Goal: Information Seeking & Learning: Check status

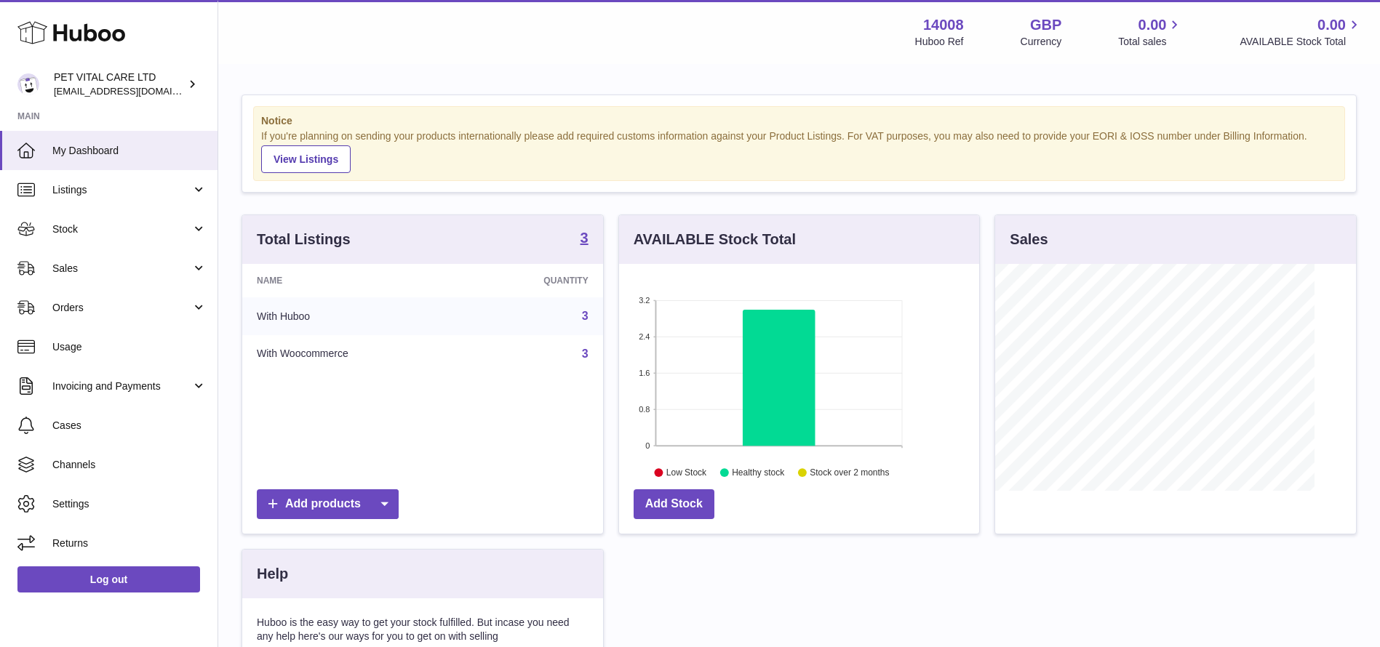
scroll to position [227, 360]
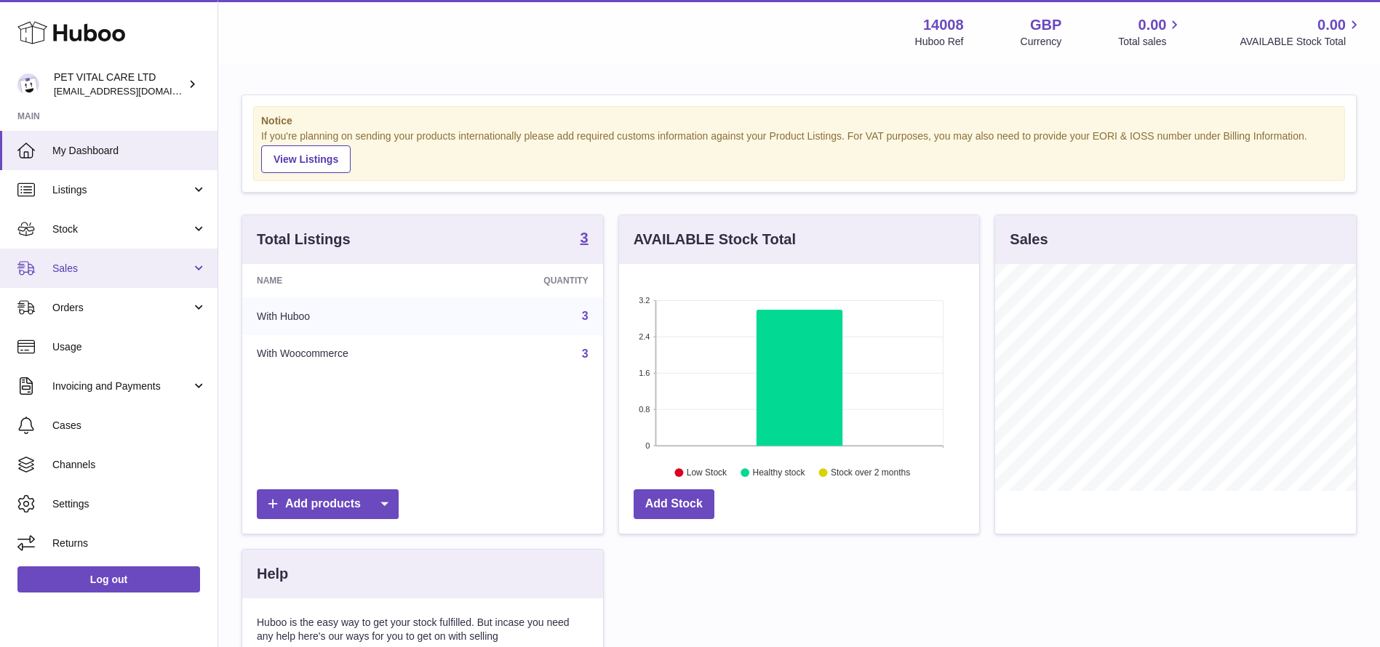
click at [107, 265] on span "Sales" at bounding box center [121, 269] width 139 height 14
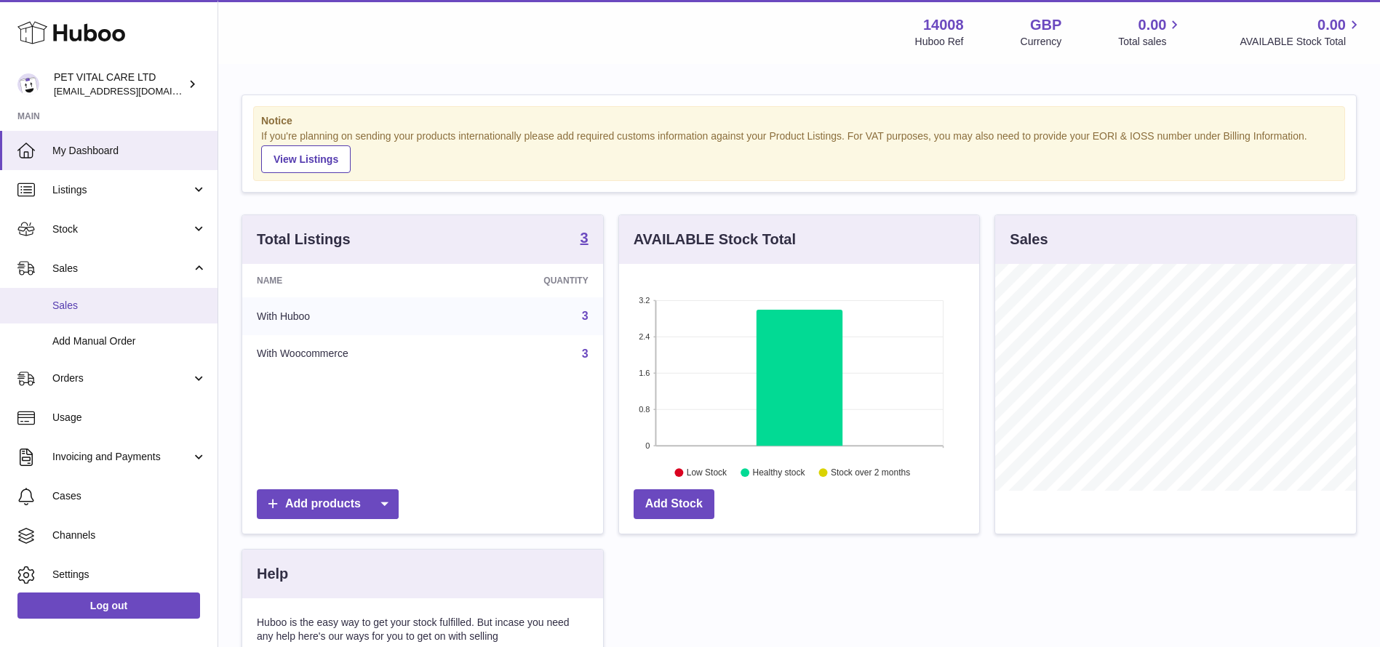
click at [85, 308] on span "Sales" at bounding box center [129, 306] width 154 height 14
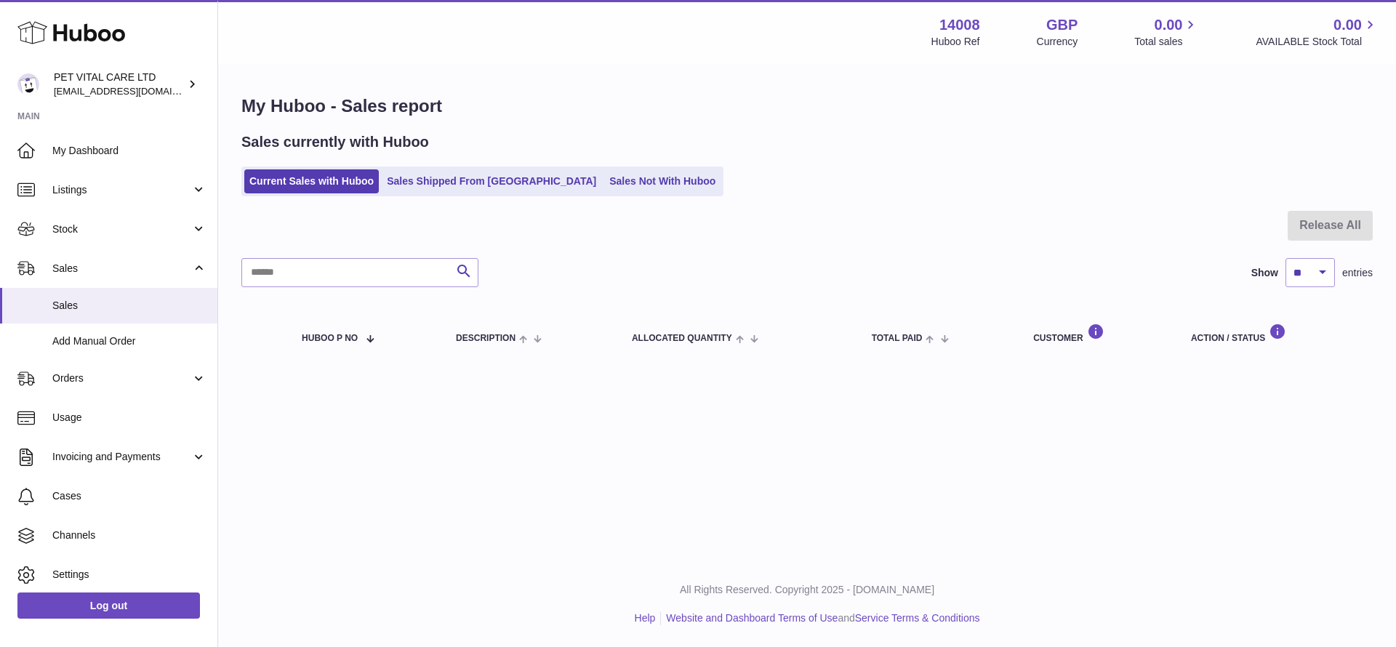
click at [466, 161] on div "Sales currently with Huboo Current Sales with Huboo Sales Shipped From Huboo Sa…" at bounding box center [807, 164] width 1132 height 64
click at [452, 175] on link "Sales Shipped From Huboo" at bounding box center [492, 181] width 220 height 24
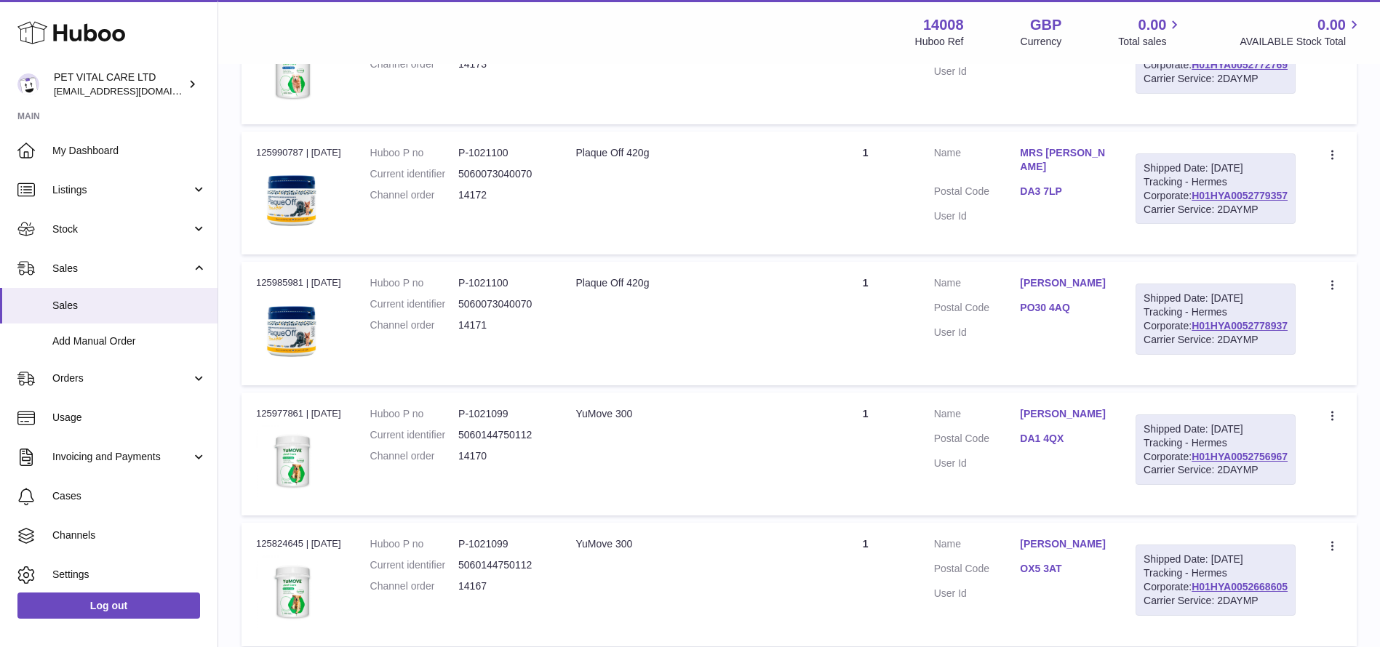
scroll to position [873, 0]
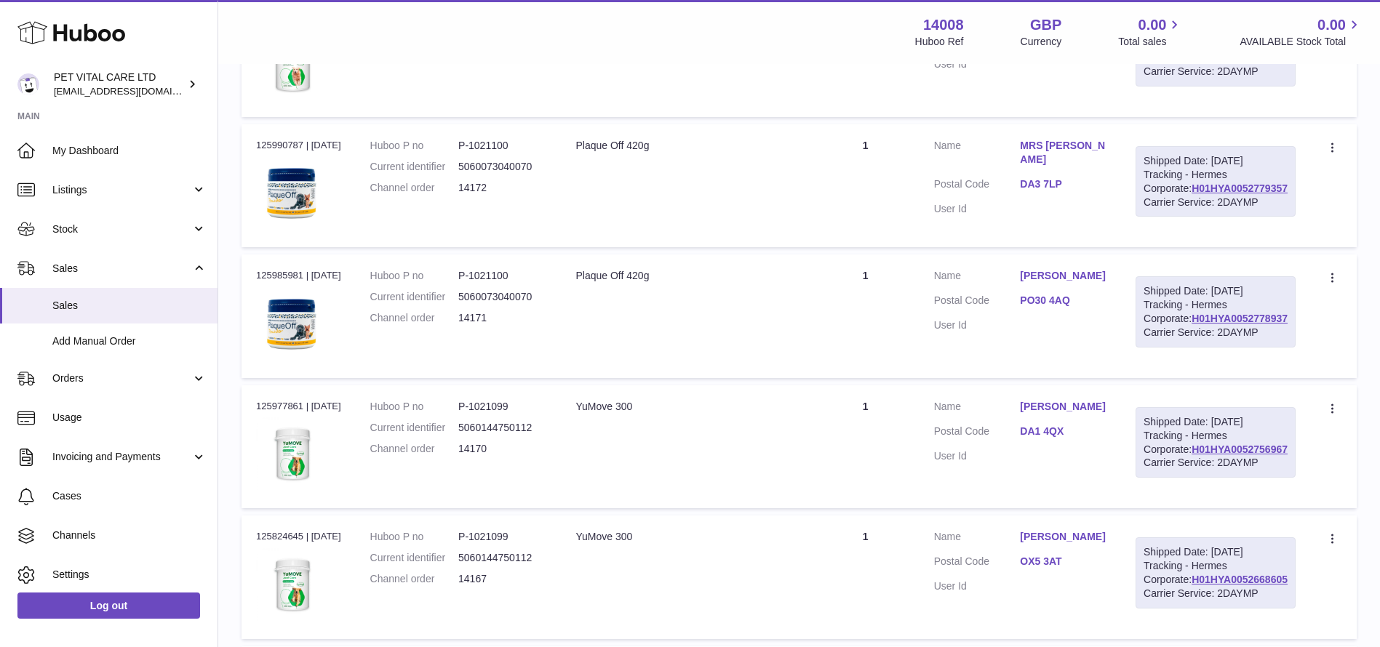
drag, startPoint x: 1292, startPoint y: 541, endPoint x: 1173, endPoint y: 543, distance: 118.6
click at [1173, 377] on td "Shipped Date: 6th Oct 2025 Tracking - Hermes Corporate: H01HYA0052778937 Carrie…" at bounding box center [1215, 316] width 189 height 123
copy link "H01HYA0052778937"
drag, startPoint x: 1287, startPoint y: 377, endPoint x: 1184, endPoint y: 377, distance: 103.3
click at [1184, 217] on div "Shipped Date: 6th Oct 2025 Tracking - Hermes Corporate: H01HYA0052779357 Carrie…" at bounding box center [1215, 181] width 160 height 71
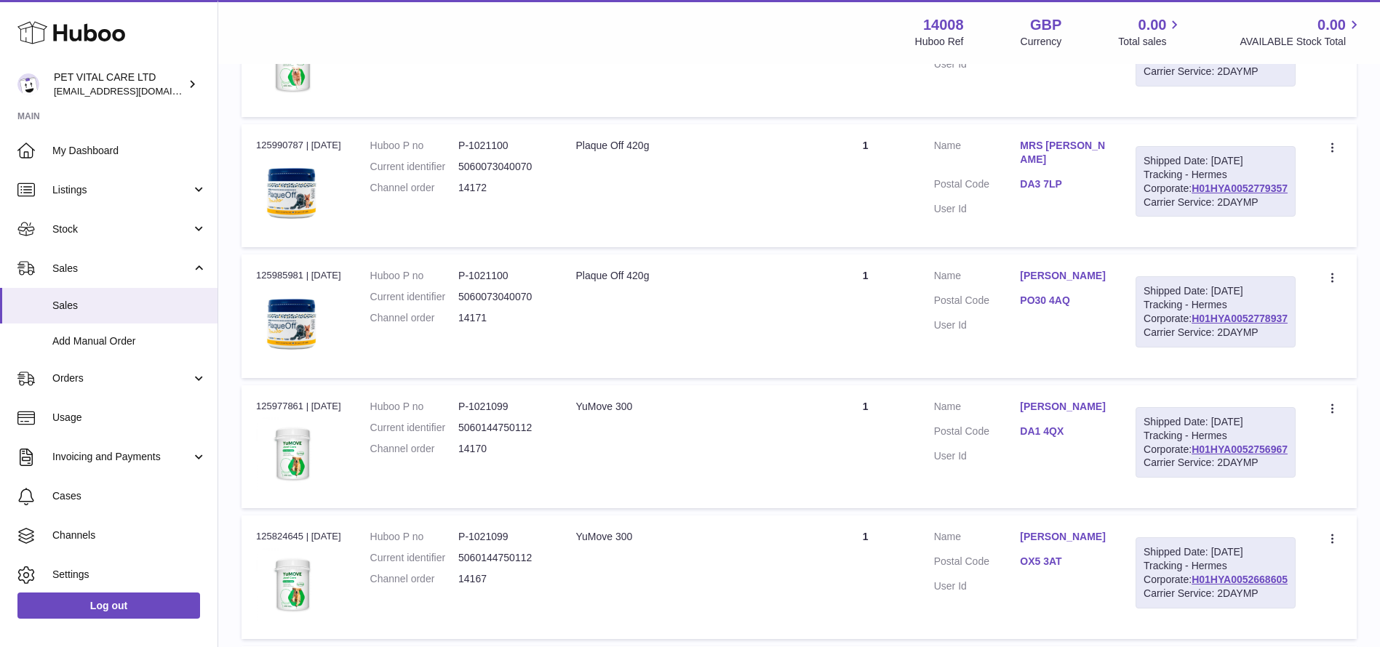
copy link "H01HYA0052779357"
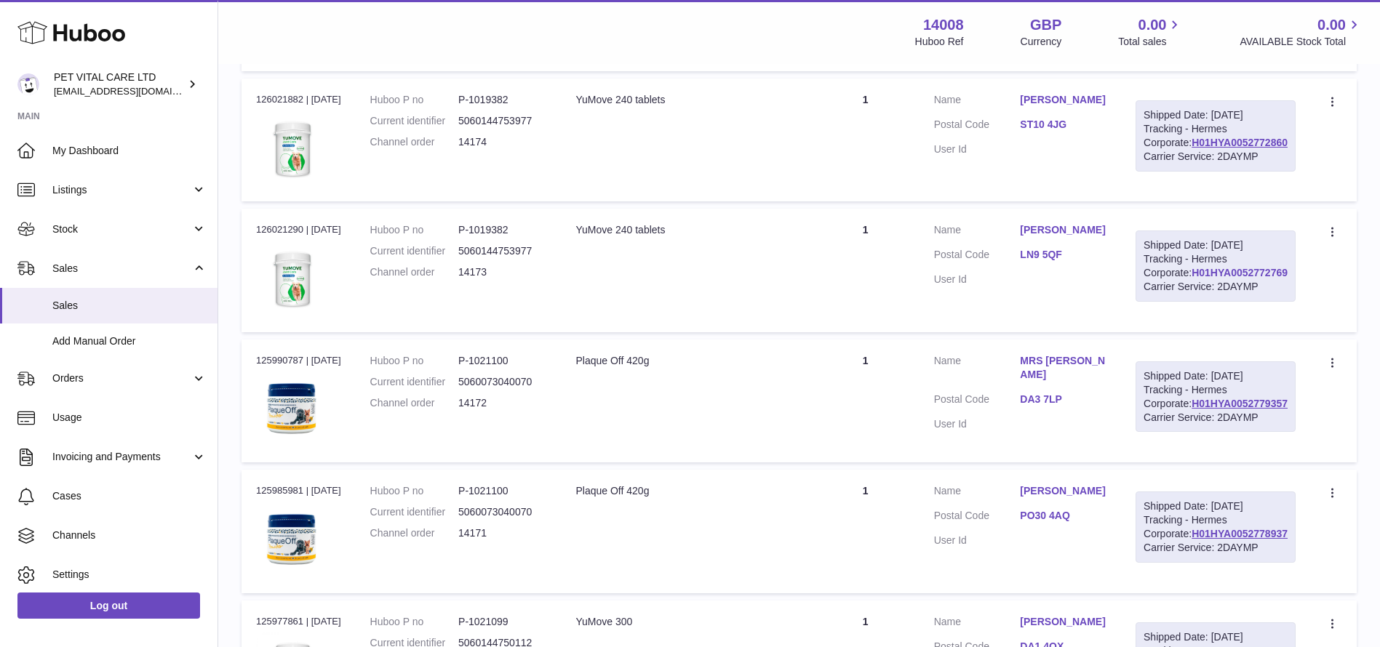
scroll to position [655, 0]
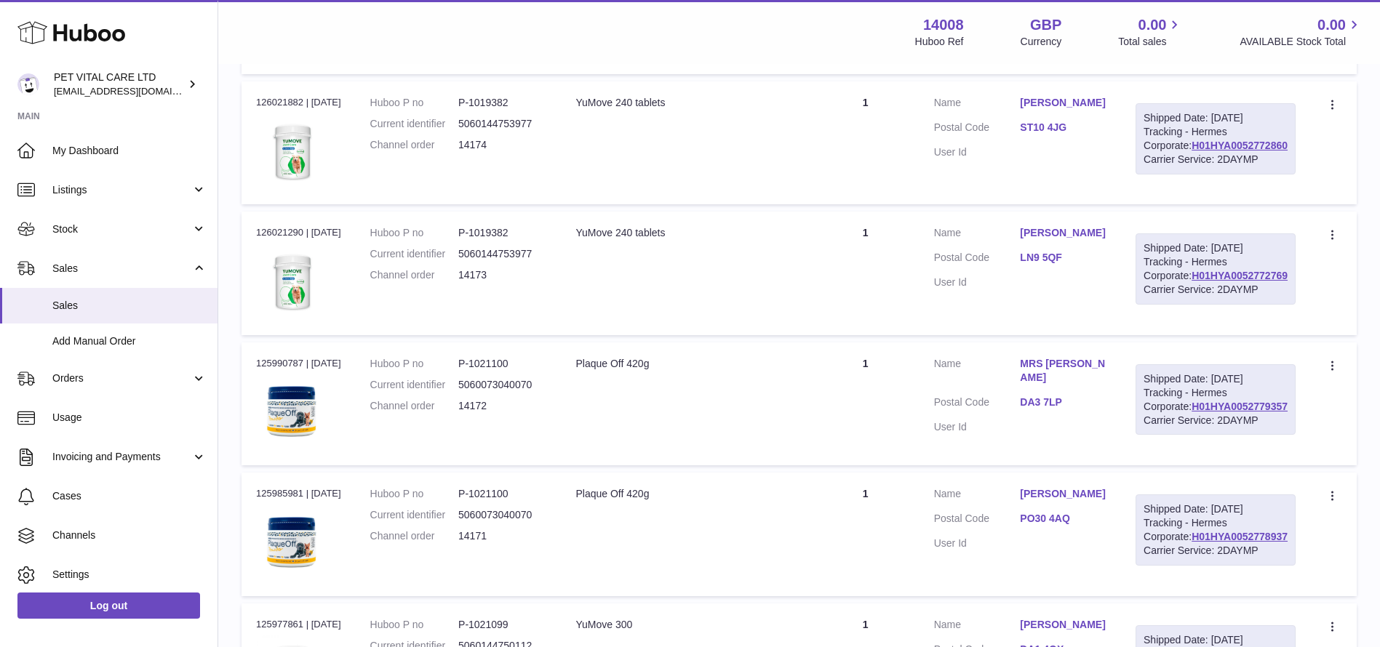
drag, startPoint x: 1292, startPoint y: 431, endPoint x: 1182, endPoint y: 431, distance: 109.1
click at [1182, 305] on div "Shipped Date: 6th Oct 2025 Tracking - Hermes Corporate: H01HYA0052772769 Carrie…" at bounding box center [1215, 268] width 160 height 71
copy link "H01HYA0052772769"
drag, startPoint x: 1285, startPoint y: 271, endPoint x: 1105, endPoint y: 273, distance: 179.6
click at [1180, 204] on td "Shipped Date: 6th Oct 2025 Tracking - Hermes Corporate: H01HYA0052772860 Carrie…" at bounding box center [1215, 142] width 189 height 123
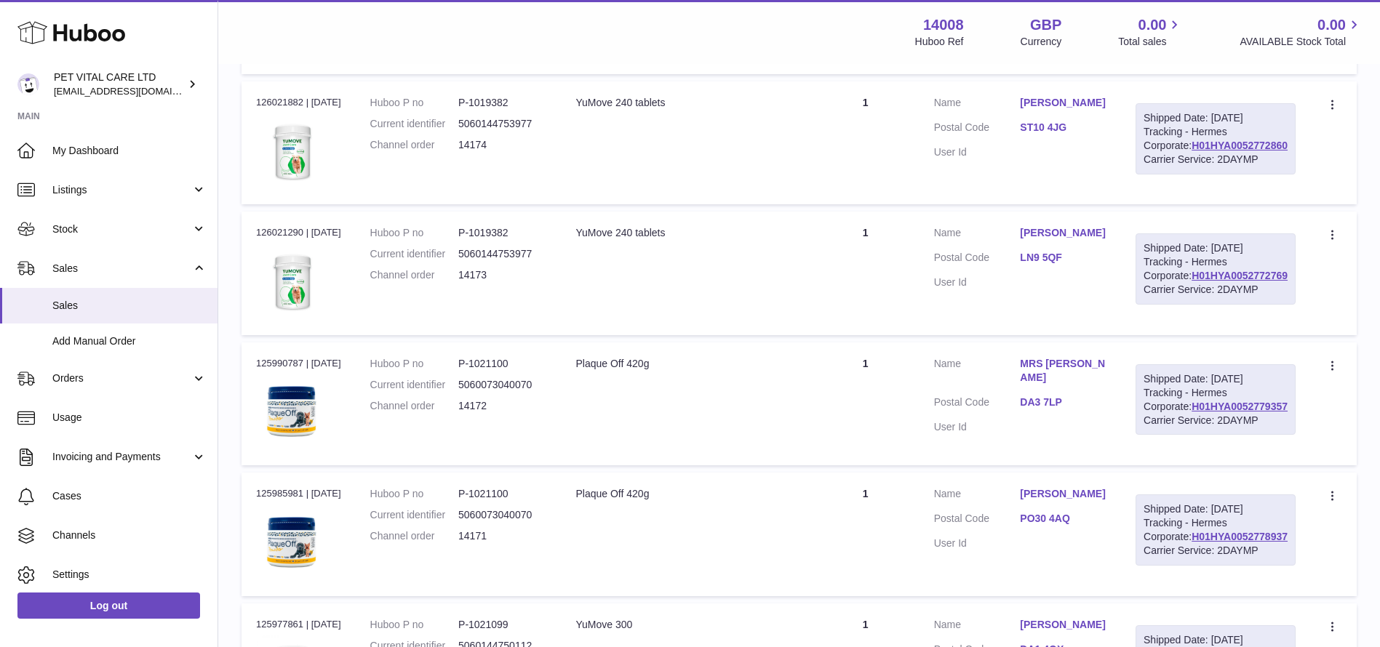
copy link "H01HYA0052772860"
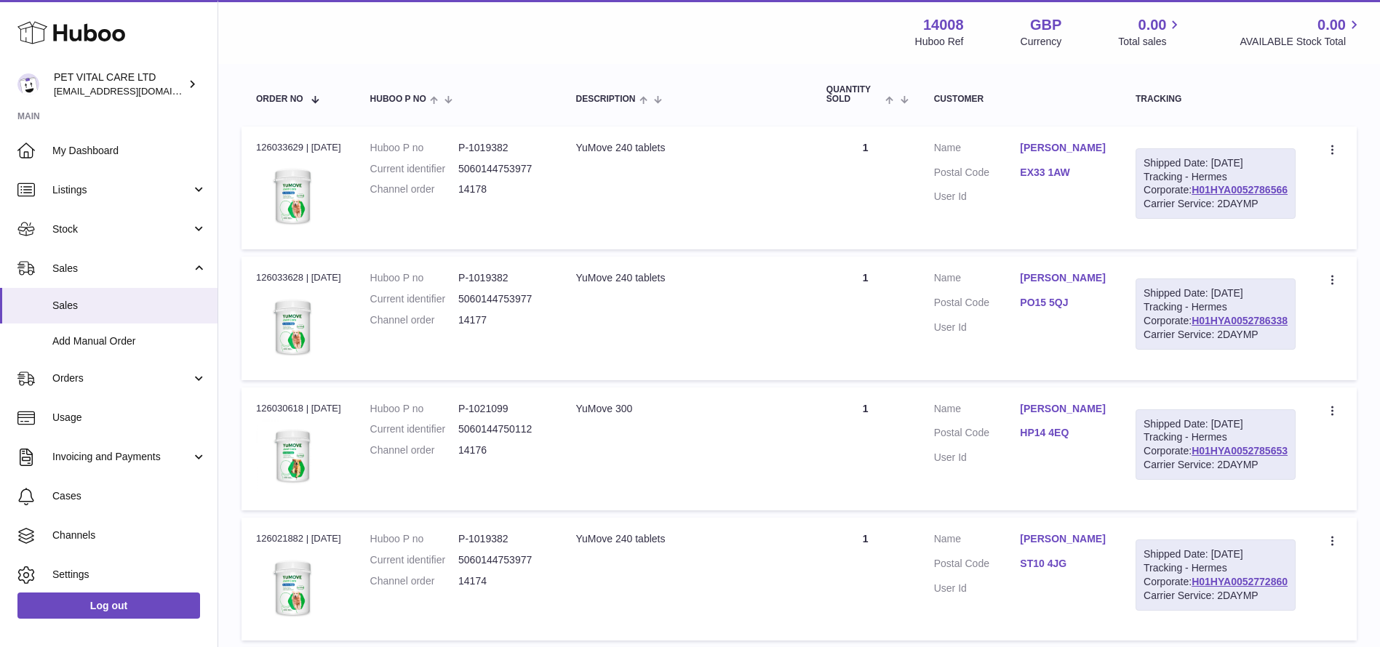
scroll to position [0, 0]
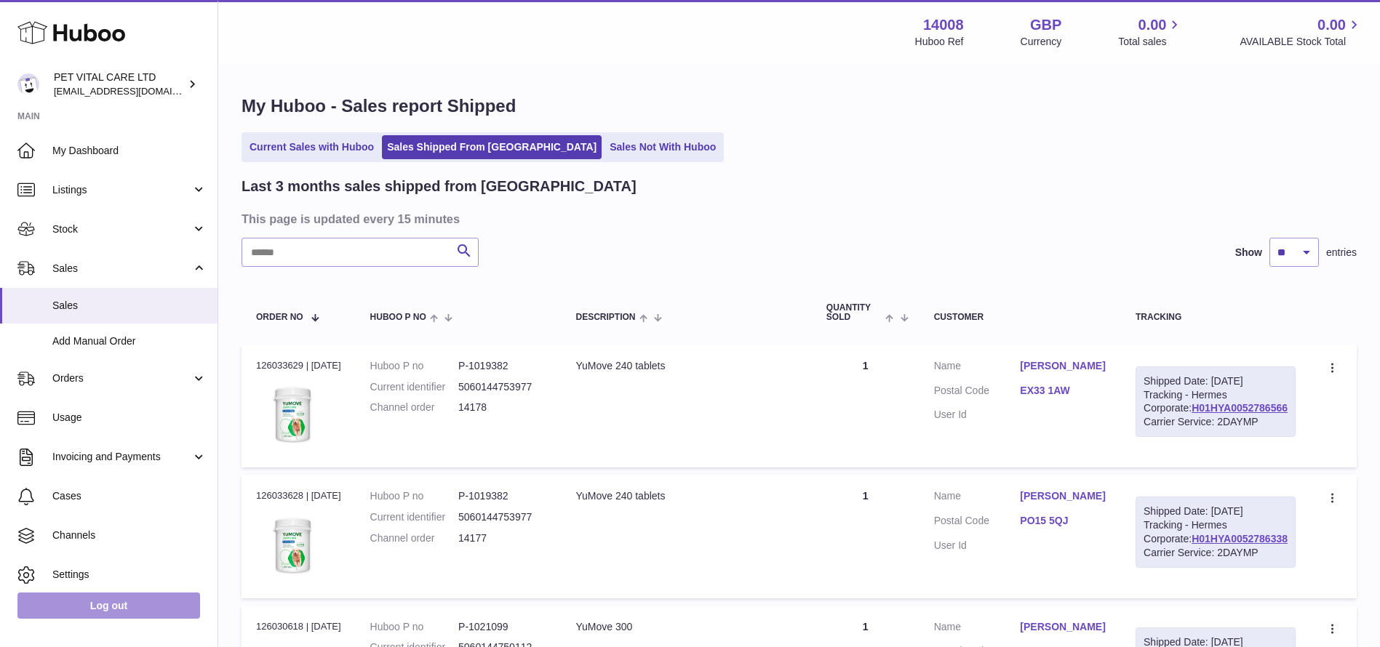
click at [127, 615] on link "Log out" at bounding box center [108, 606] width 183 height 26
